Goal: Use online tool/utility: Utilize a website feature to perform a specific function

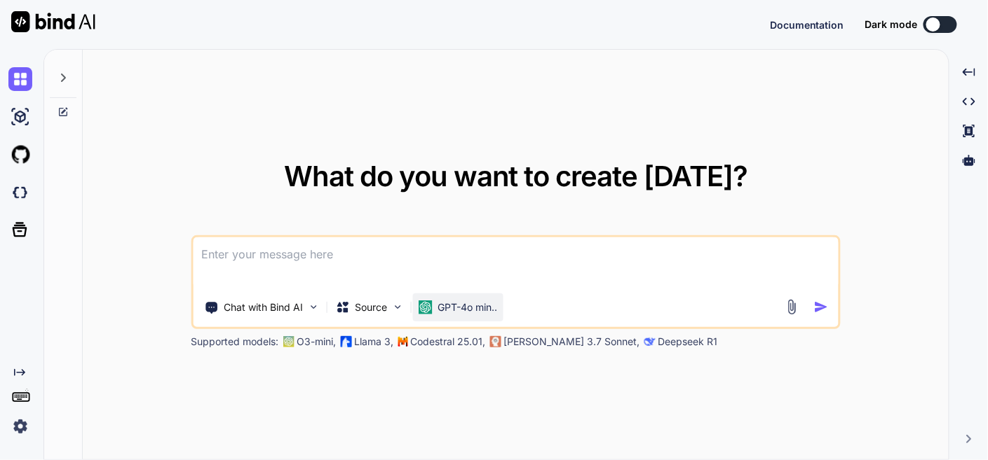
click at [446, 302] on p "GPT-4o min.." at bounding box center [467, 308] width 60 height 14
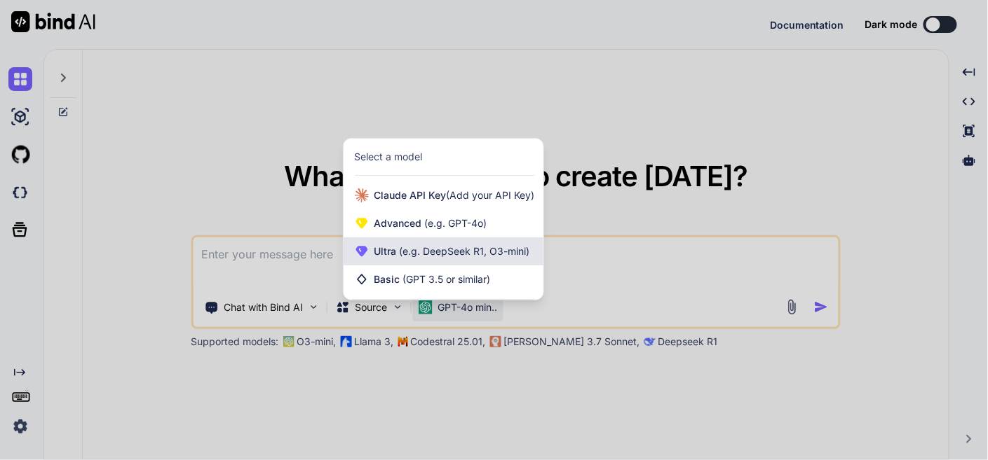
click at [458, 251] on span "(e.g. DeepSeek R1, O3-mini)" at bounding box center [463, 251] width 133 height 12
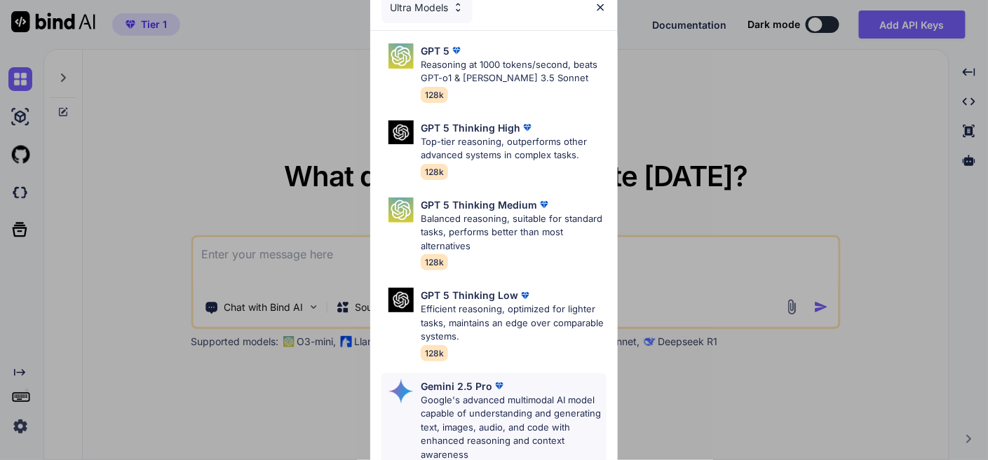
scroll to position [389, 0]
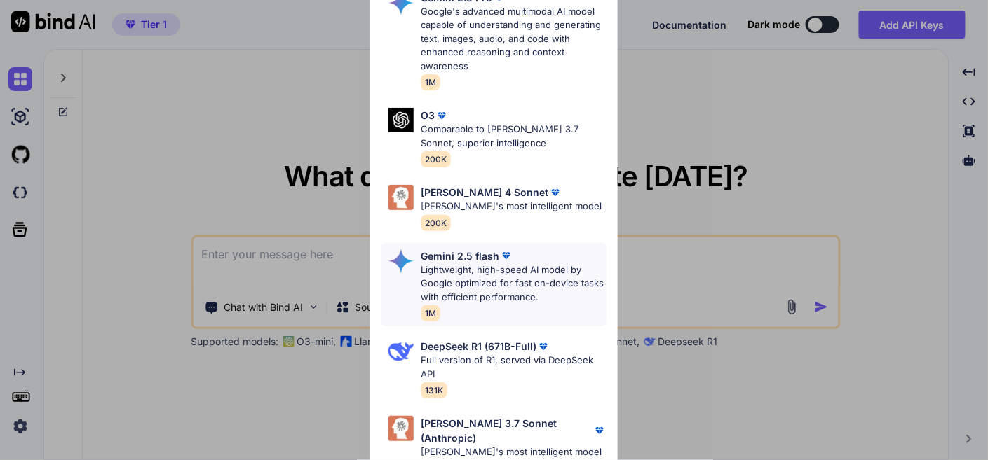
click at [492, 270] on p "Lightweight, high-speed AI model by Google optimized for fast on-device tasks w…" at bounding box center [513, 284] width 185 height 41
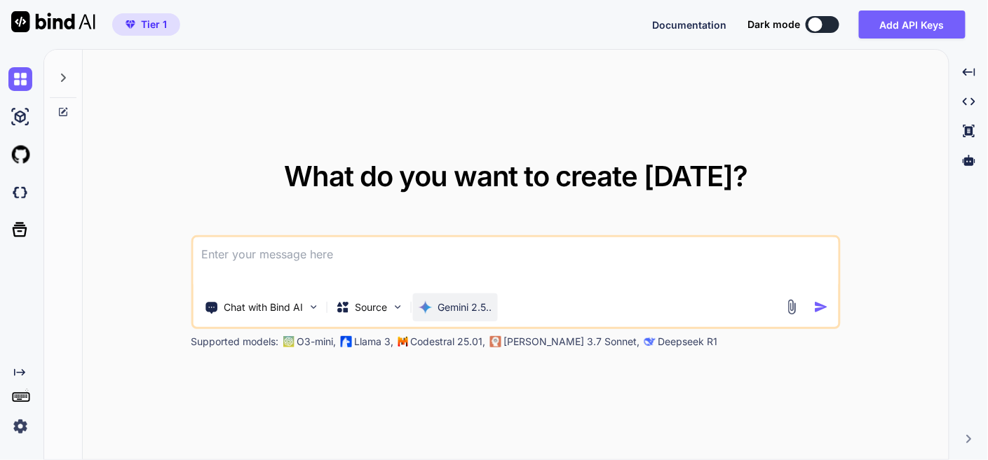
click at [470, 316] on div "Gemini 2.5.." at bounding box center [454, 308] width 85 height 28
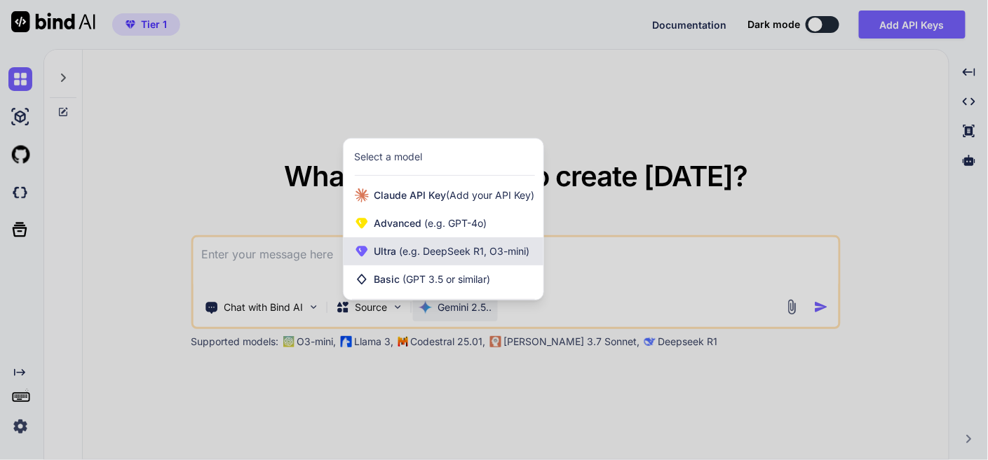
click at [478, 249] on span "(e.g. DeepSeek R1, O3-mini)" at bounding box center [463, 251] width 133 height 12
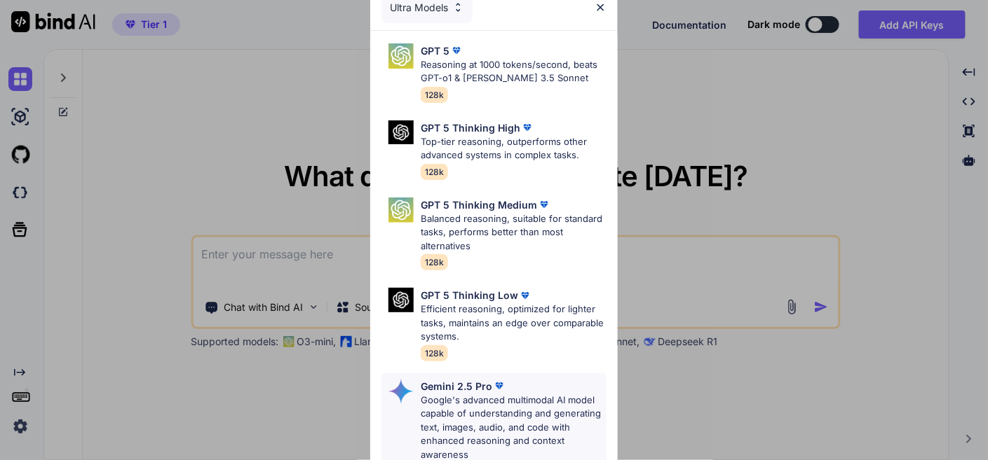
click at [478, 402] on p "Google's advanced multimodal AI model capable of understanding and generating t…" at bounding box center [513, 428] width 185 height 69
type textarea "x"
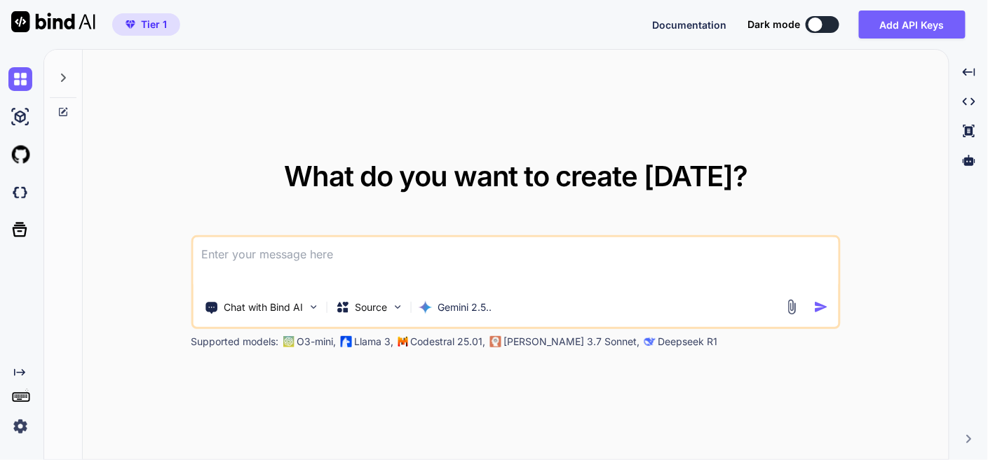
click at [285, 238] on textarea at bounding box center [515, 264] width 645 height 52
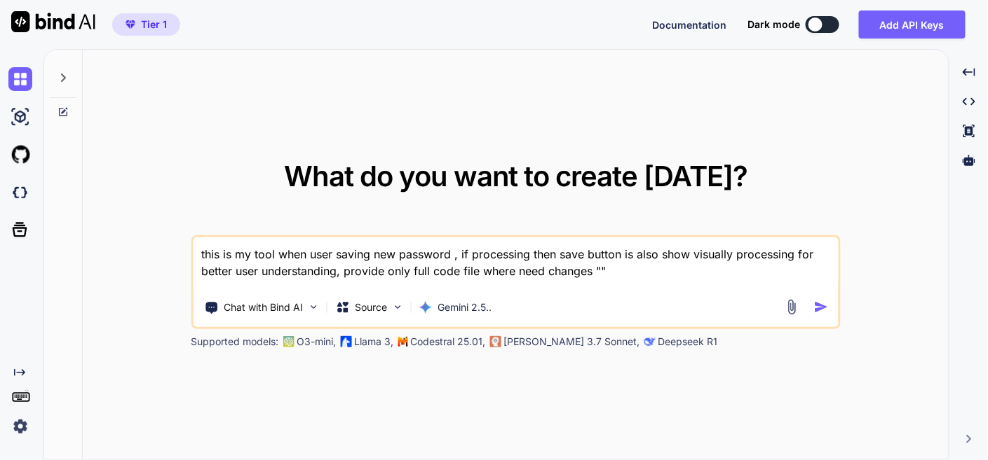
paste textarea "here is php code - "<?php // backend.php // --- CONFIGURATION --- define('ADMIN…"
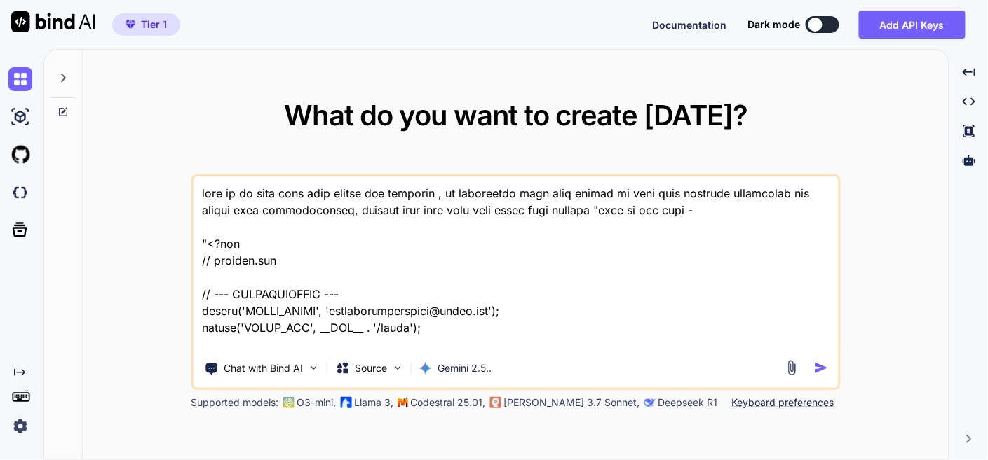
scroll to position [44181, 0]
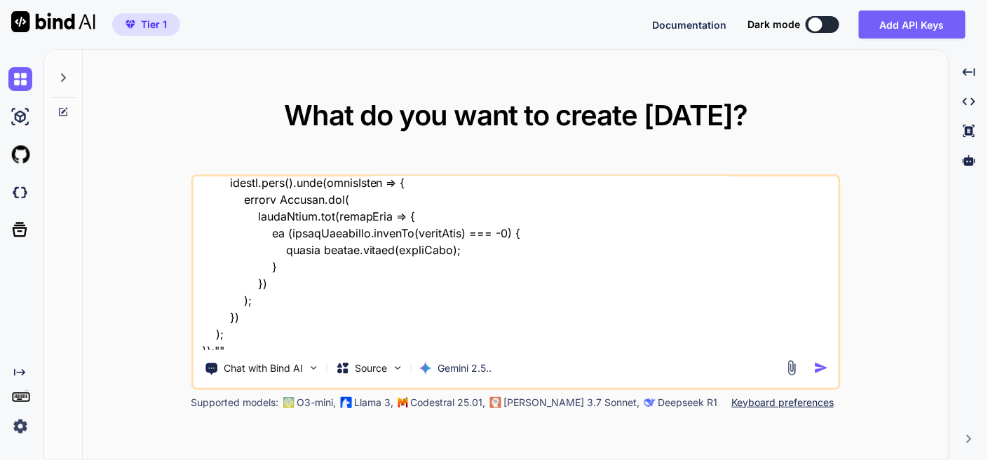
type textarea "this is my tool when user saving new password , if processing then save button …"
click at [811, 369] on div at bounding box center [809, 368] width 50 height 16
click at [823, 369] on img "button" at bounding box center [821, 368] width 15 height 15
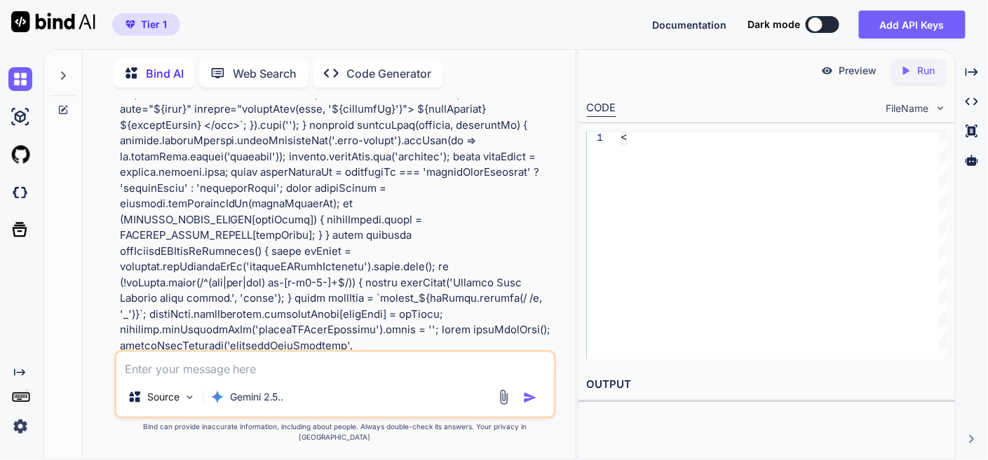
scroll to position [22626, 0]
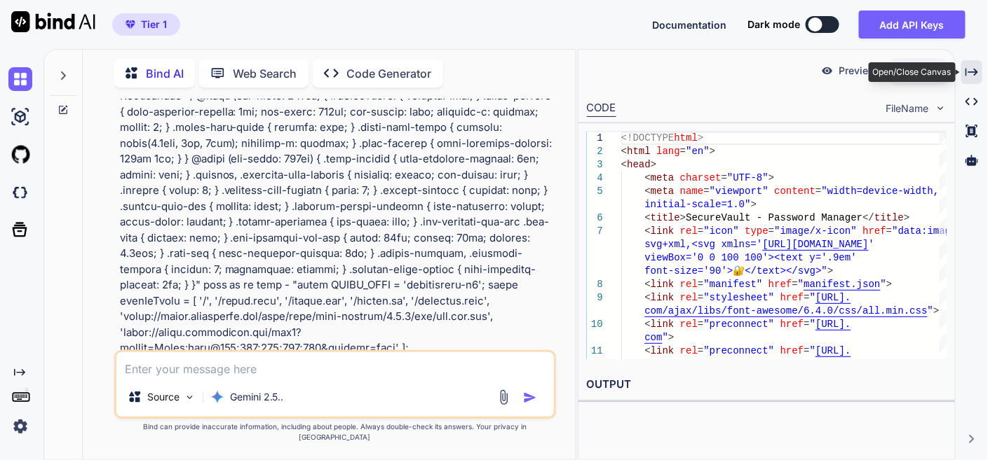
click at [969, 68] on icon "Created with Pixso." at bounding box center [971, 72] width 13 height 13
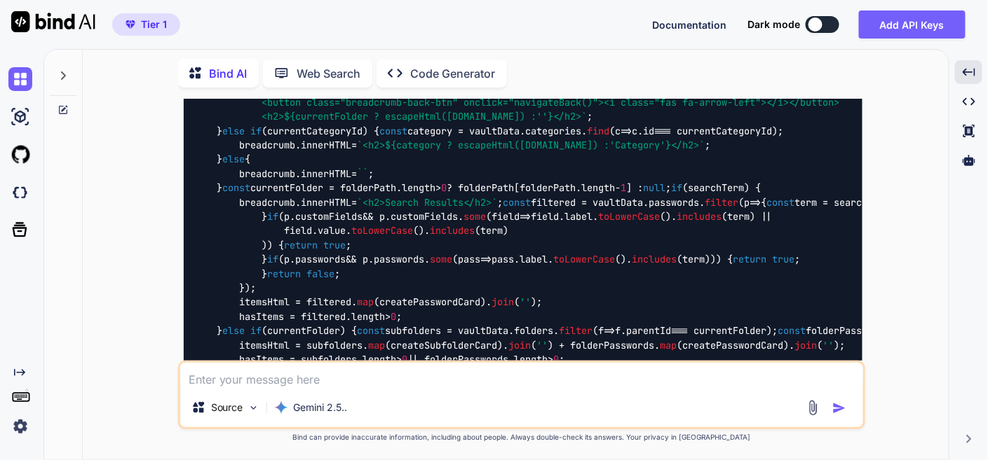
scroll to position [13939, 0]
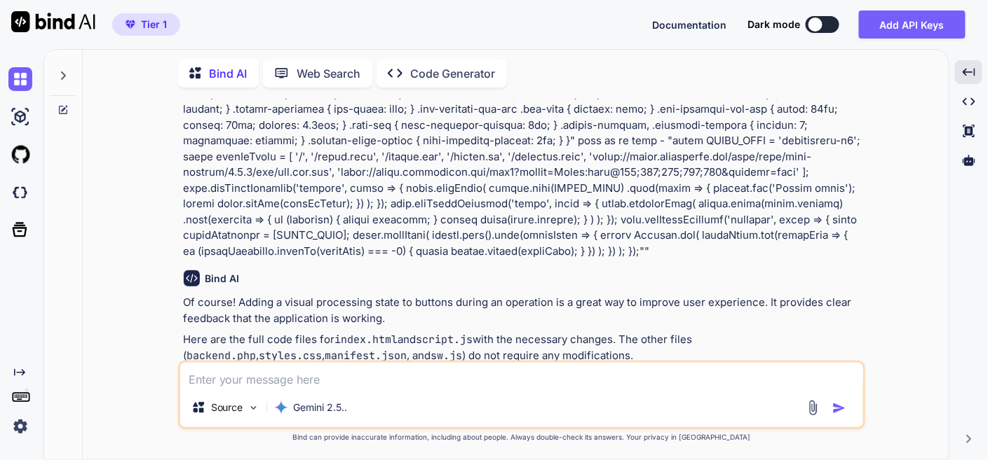
click at [824, 437] on img at bounding box center [826, 442] width 11 height 11
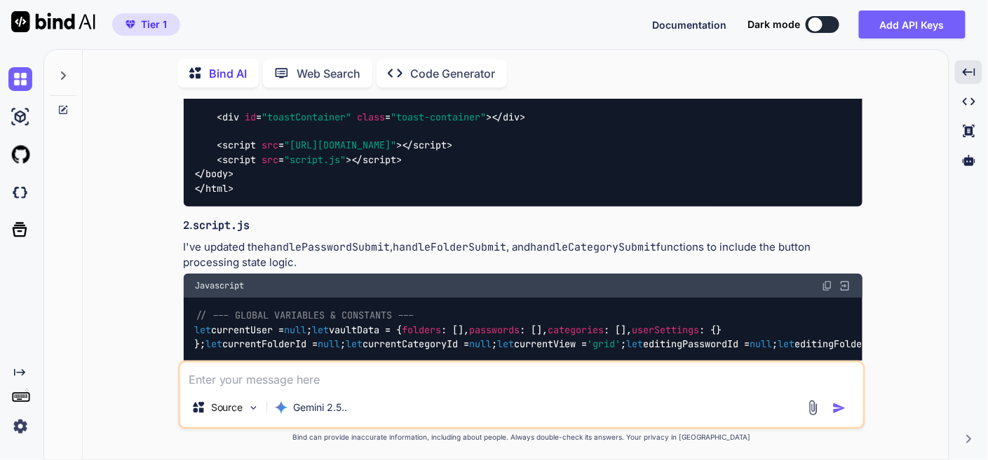
scroll to position [20558, 0]
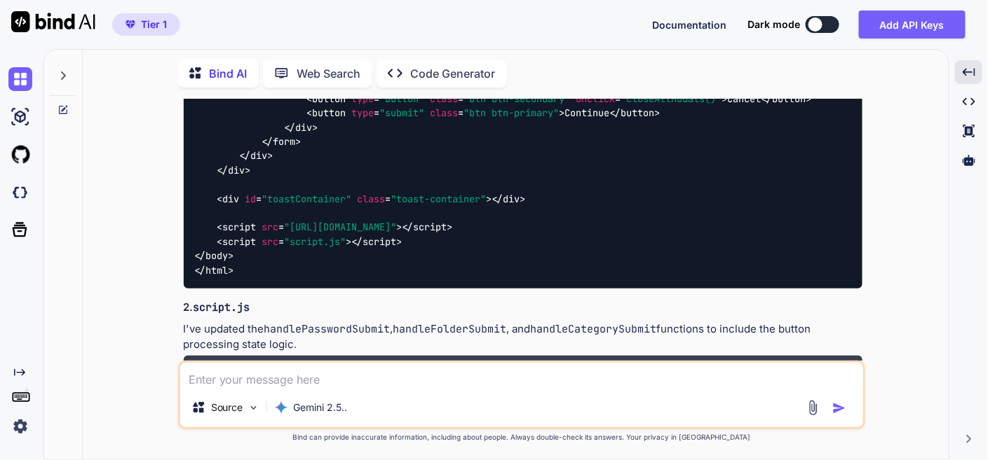
click at [827, 362] on img at bounding box center [826, 367] width 11 height 11
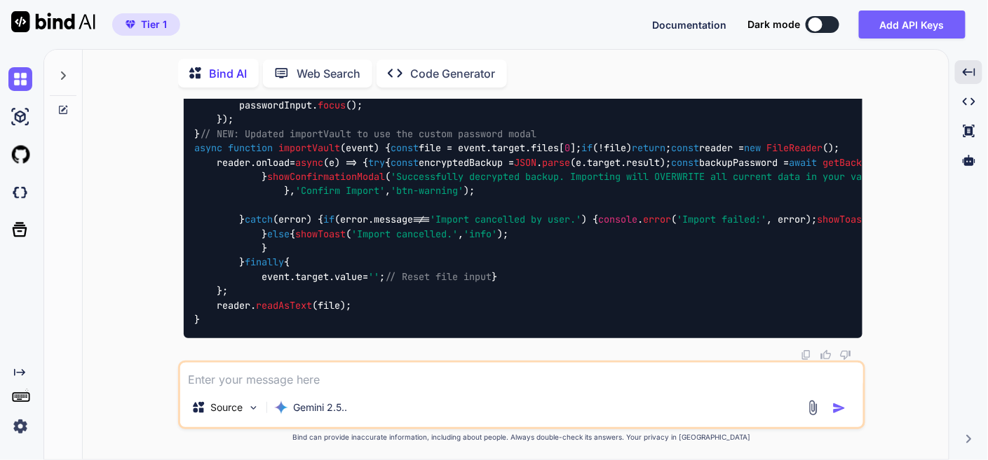
scroll to position [36877, 0]
